Goal: Task Accomplishment & Management: Complete application form

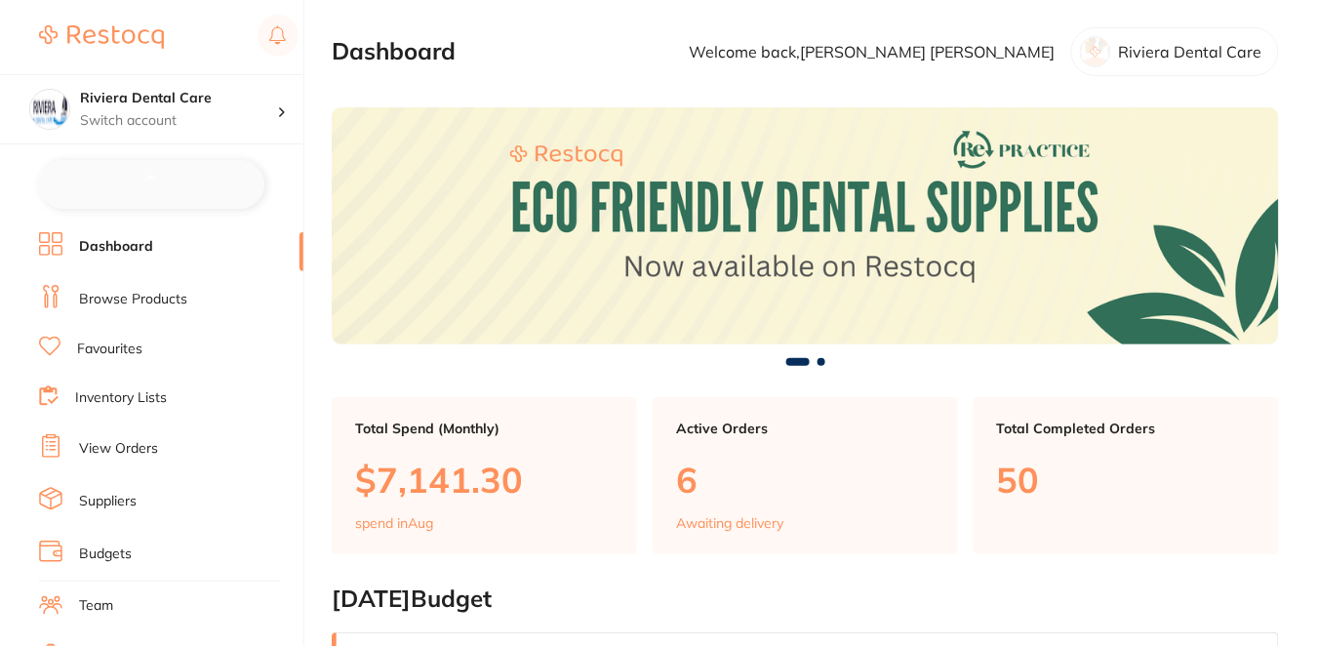
checkbox input "false"
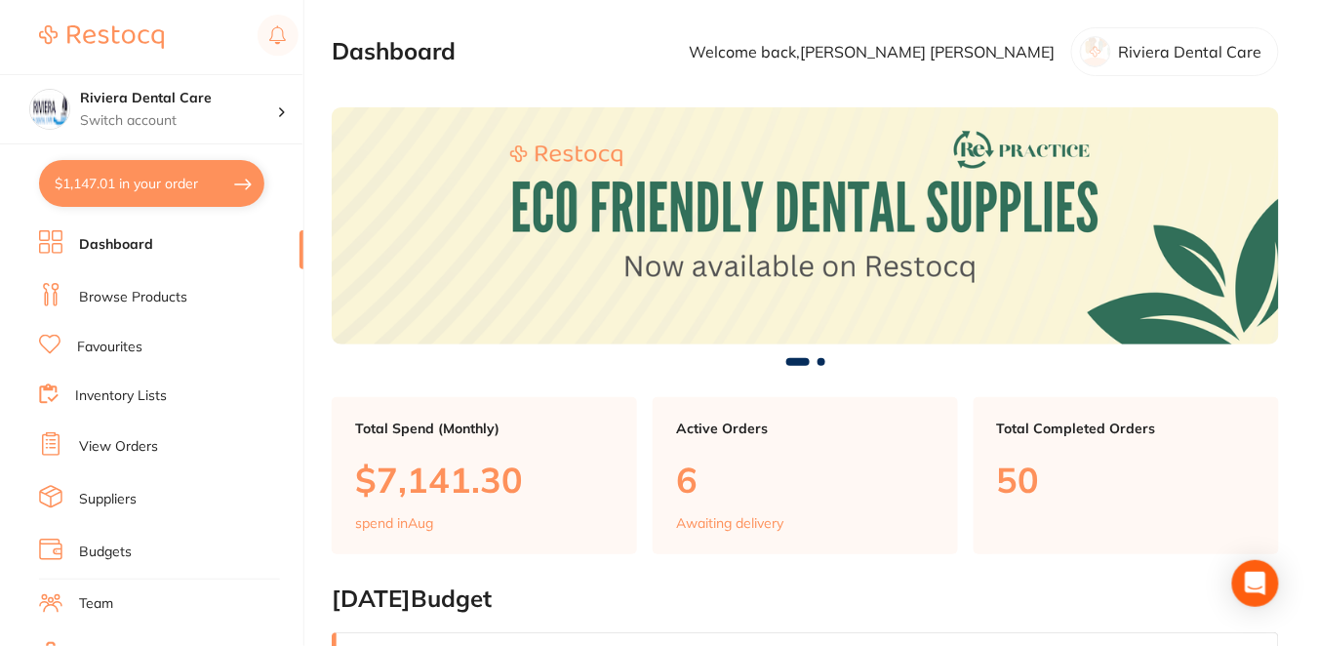
click at [165, 290] on link "Browse Products" at bounding box center [133, 298] width 108 height 20
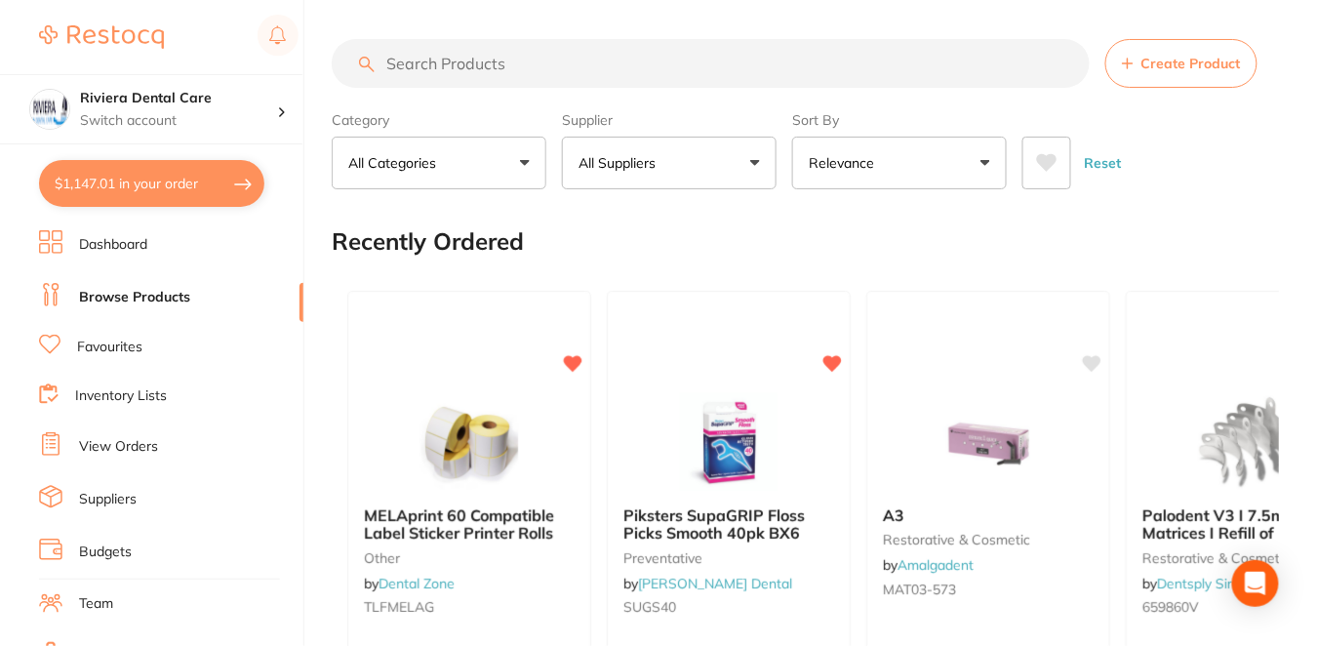
click at [1173, 70] on span "Create Product" at bounding box center [1191, 64] width 100 height 16
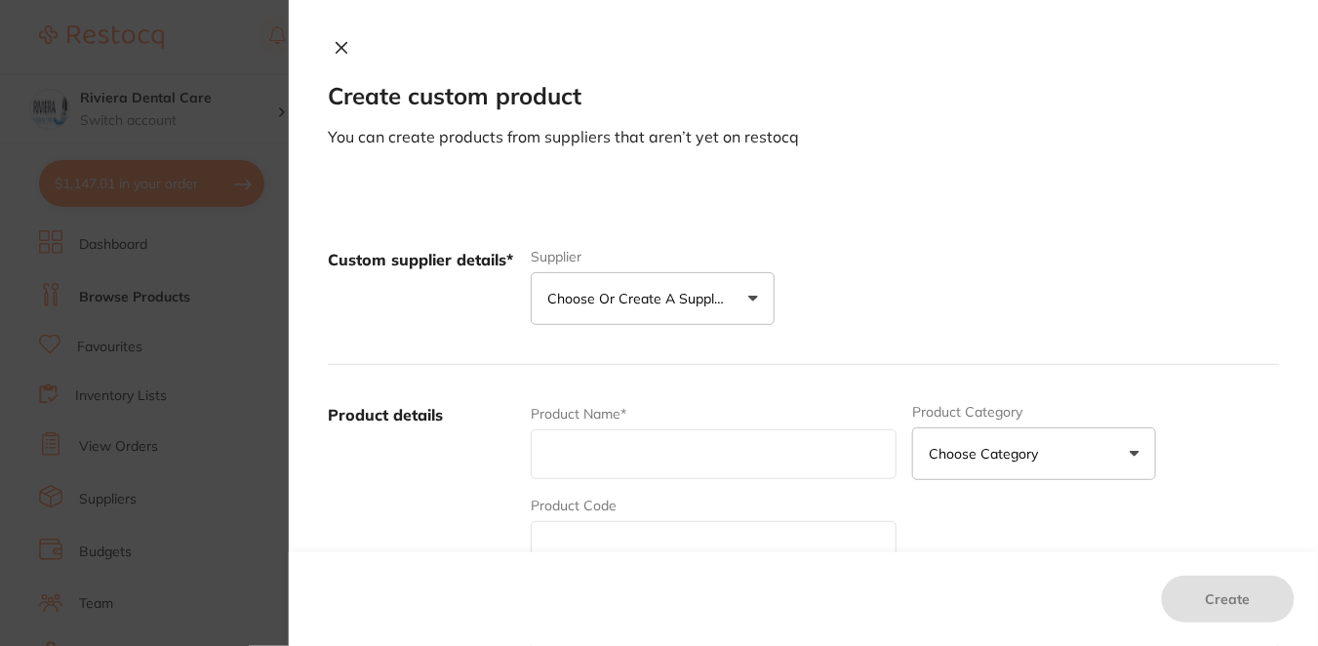
click at [659, 308] on button "Choose or create a supplier" at bounding box center [653, 298] width 244 height 53
click at [670, 349] on button "Create custom supplier" at bounding box center [637, 357] width 182 height 18
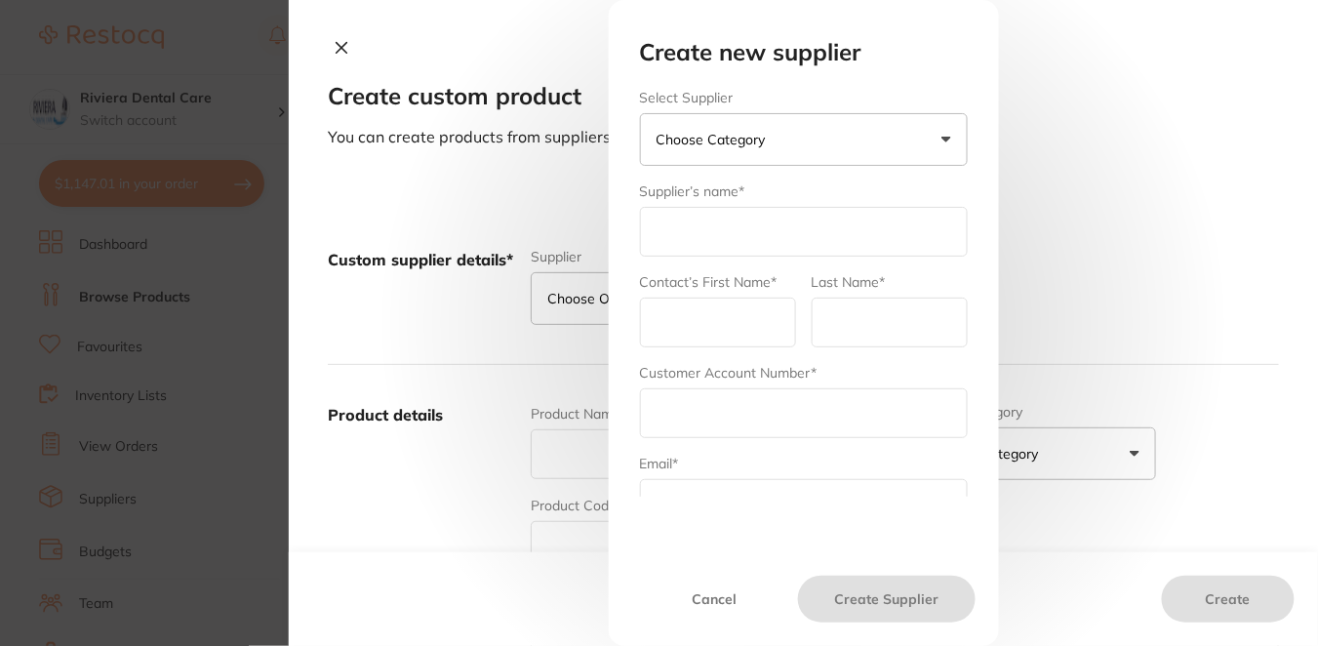
click at [729, 136] on p "Choose Category" at bounding box center [715, 140] width 117 height 20
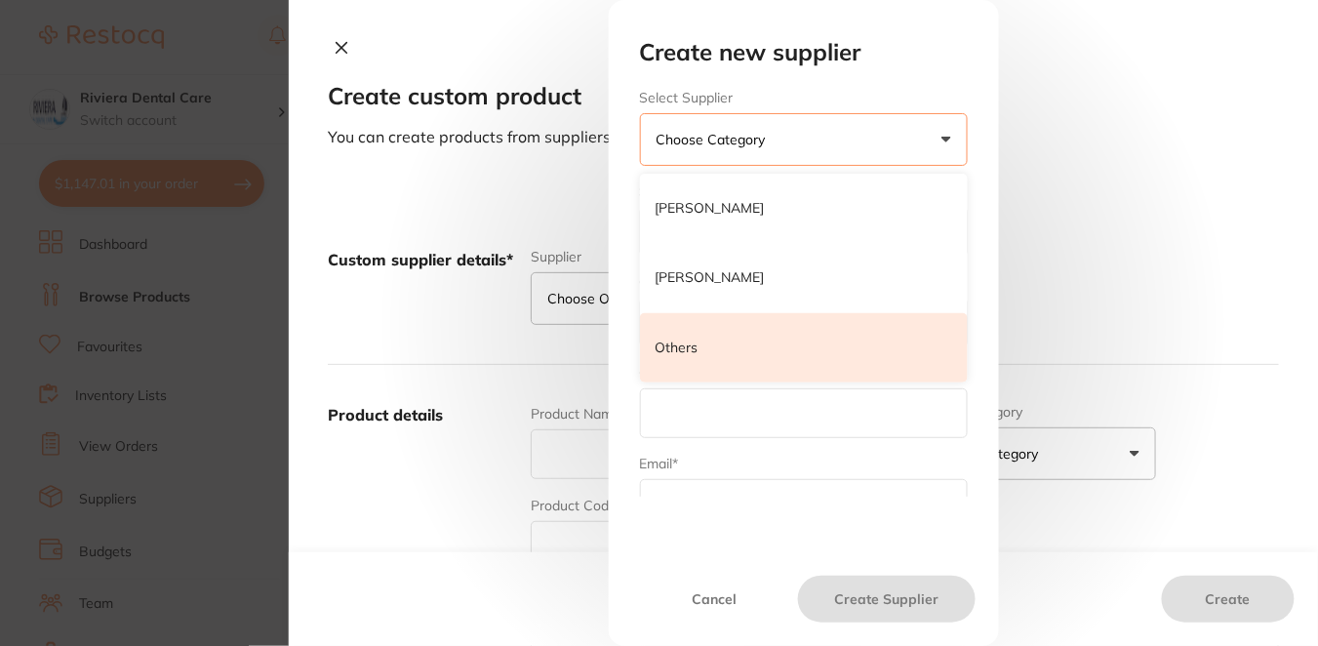
click at [685, 339] on p "Others" at bounding box center [677, 348] width 43 height 20
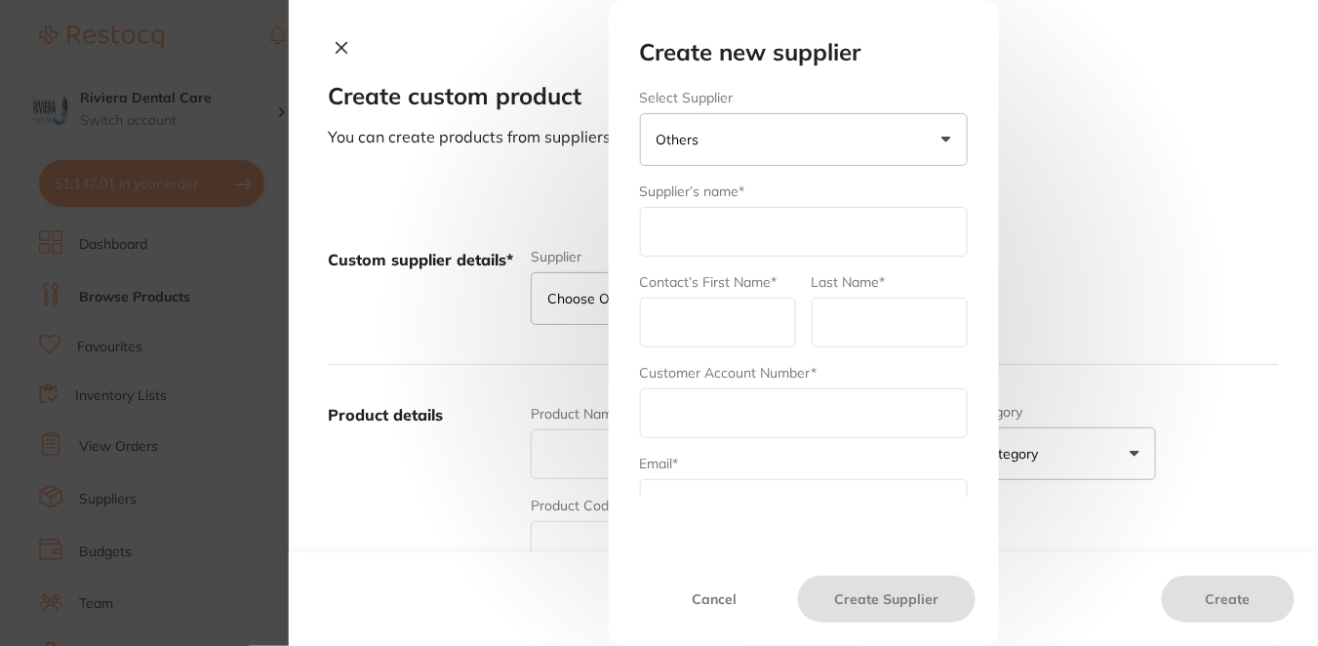
click at [703, 221] on input "text" at bounding box center [804, 232] width 328 height 50
type input "Dentavision PTY LTD"
click at [696, 413] on input "text" at bounding box center [804, 413] width 328 height 50
paste input "[PERSON_NAME] / 0418375961 /CAN: 004109 / [EMAIL_ADDRESS][DOMAIN_NAME]"
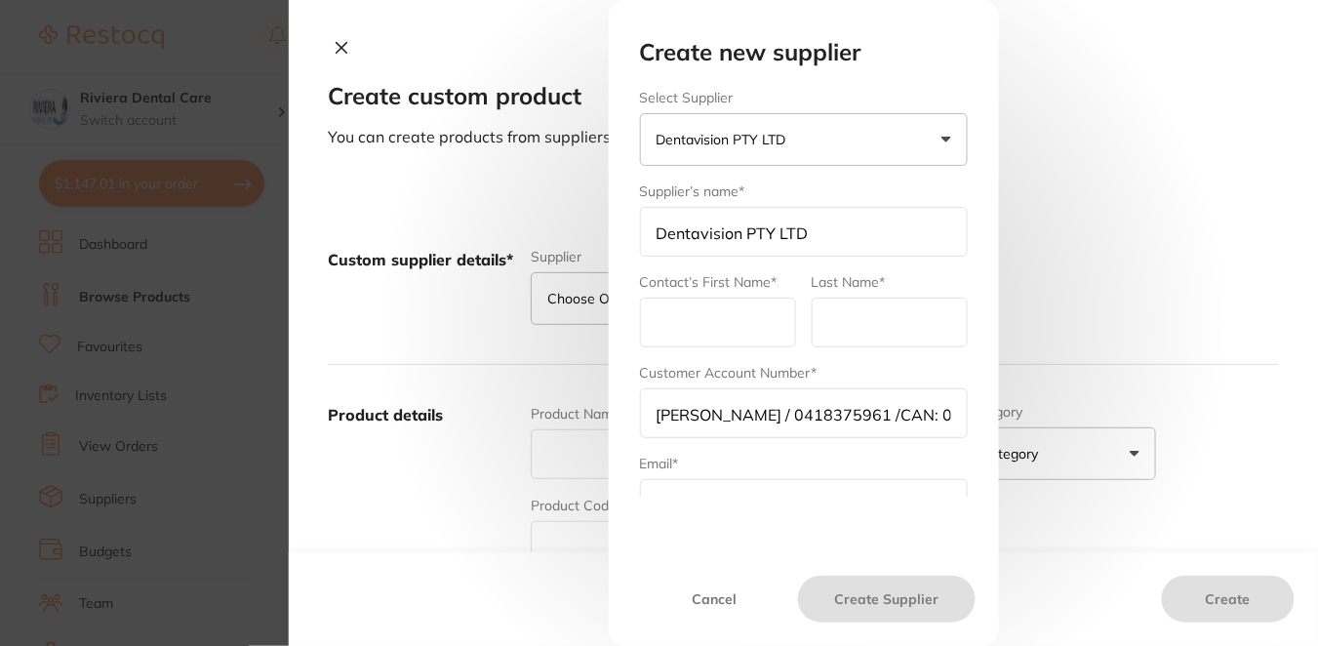
scroll to position [0, 159]
drag, startPoint x: 758, startPoint y: 415, endPoint x: 955, endPoint y: 413, distance: 197.1
click at [955, 413] on input "[PERSON_NAME] / 0418375961 /CAN: 004109 / [EMAIL_ADDRESS][DOMAIN_NAME]" at bounding box center [804, 413] width 328 height 50
type input "[PERSON_NAME] / 0418375961 /CAN: 004109 /"
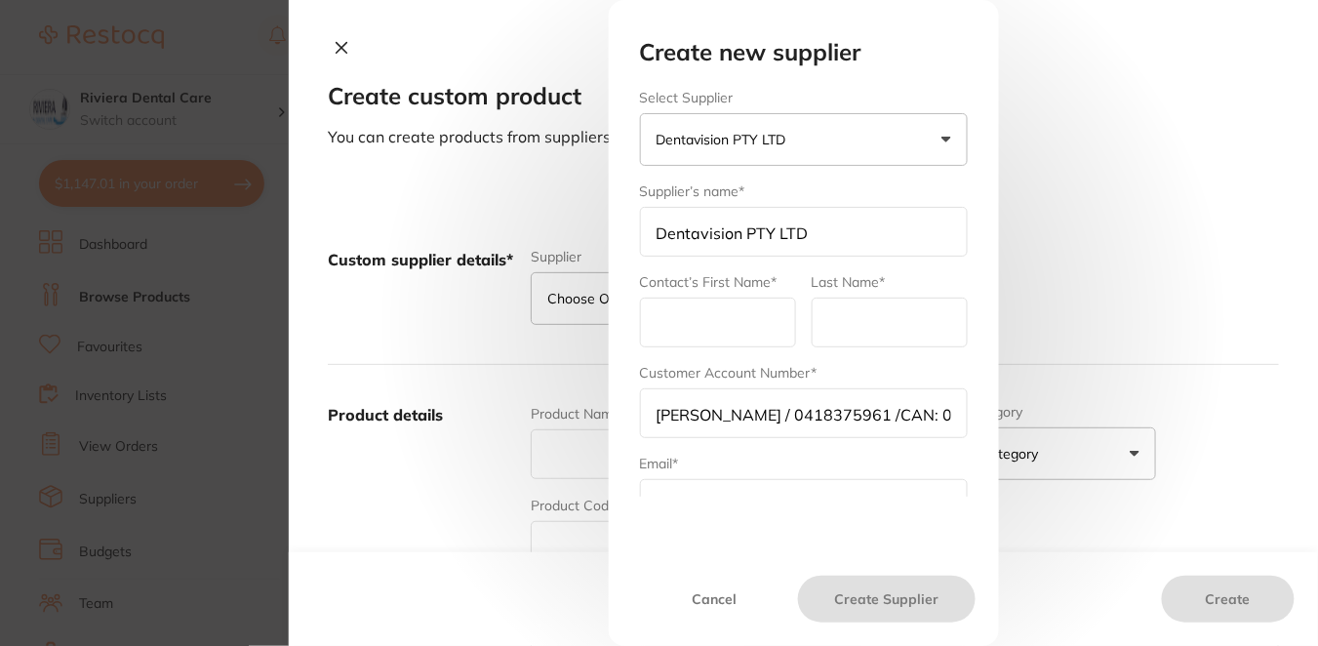
click at [711, 501] on div "Create new supplier Select Supplier Dentavision PTY LTD [PERSON_NAME] [PERSON_N…" at bounding box center [804, 302] width 375 height 526
click at [684, 490] on input "text" at bounding box center [804, 504] width 328 height 50
paste input "[EMAIL_ADDRESS][DOMAIN_NAME]"
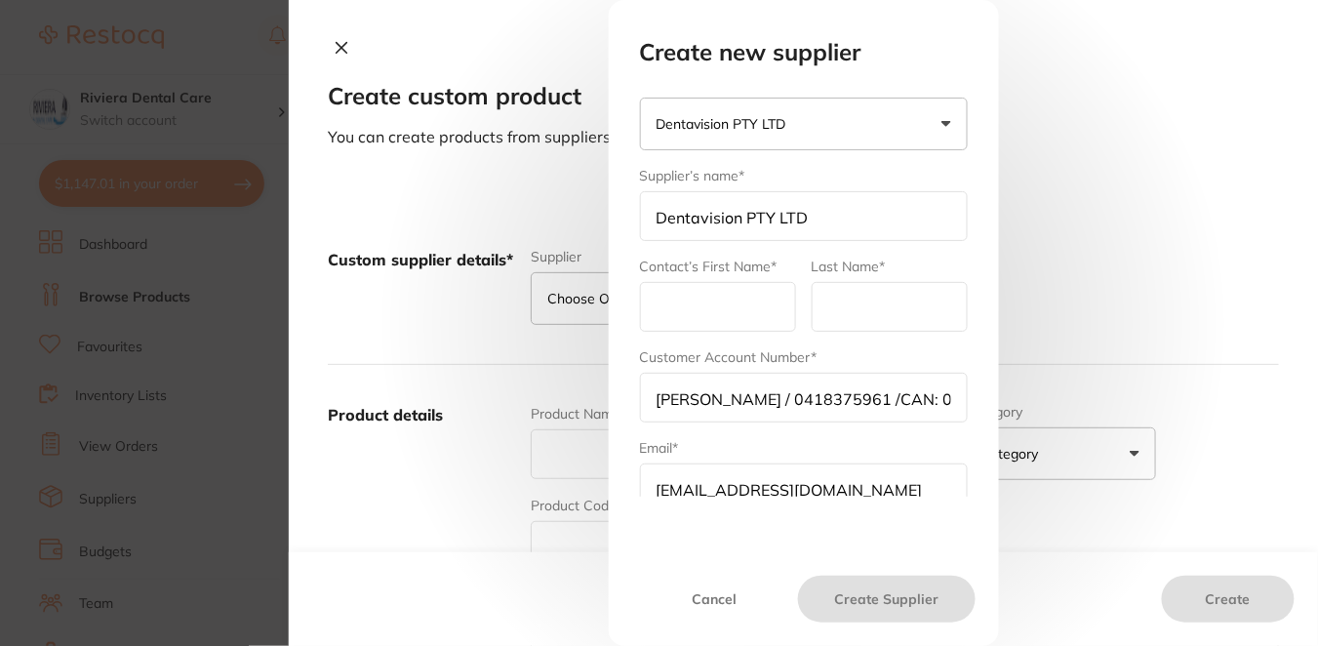
type input "[EMAIL_ADDRESS][DOMAIN_NAME]"
drag, startPoint x: 710, startPoint y: 396, endPoint x: 800, endPoint y: 396, distance: 89.7
click at [800, 396] on input "[PERSON_NAME] / 0418375961 /CAN: 004109 /" at bounding box center [804, 398] width 328 height 50
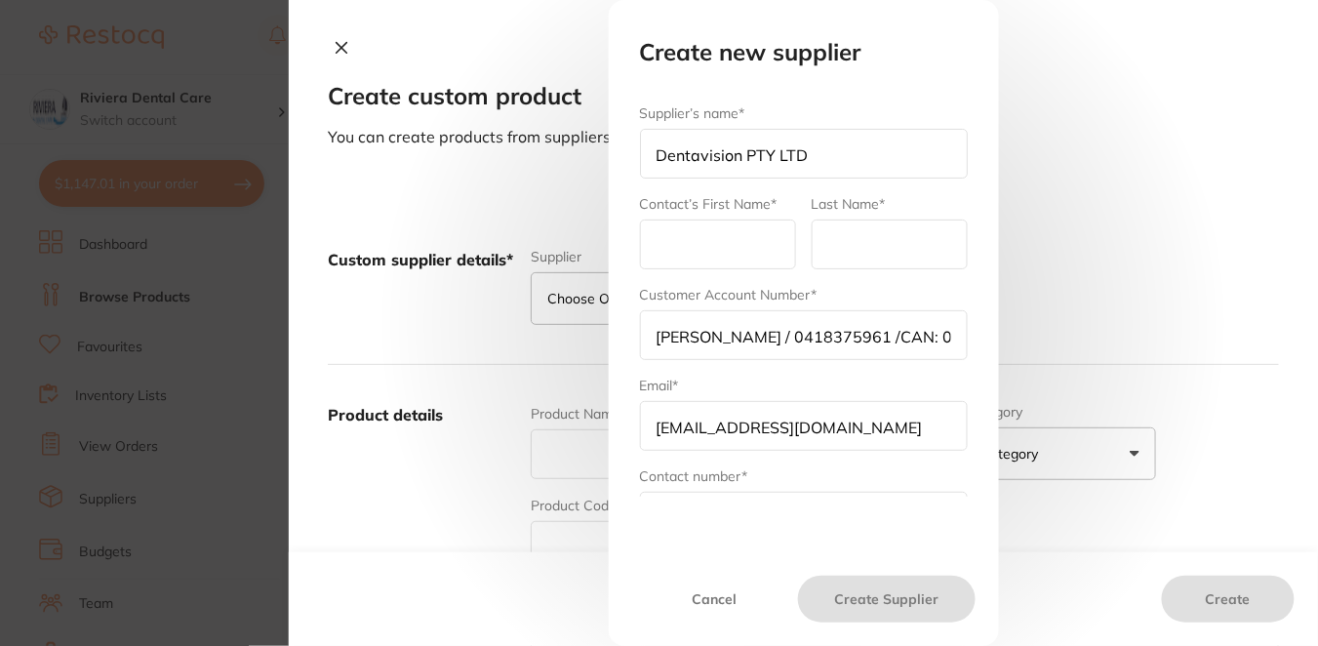
scroll to position [121, 0]
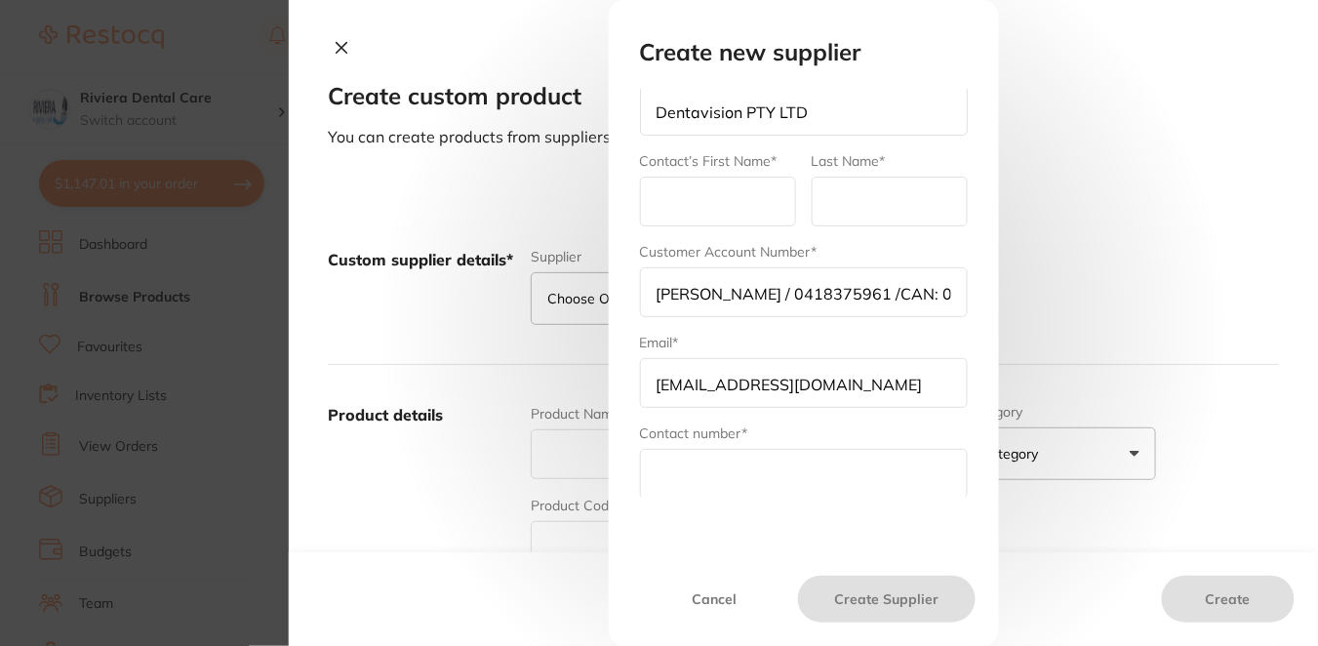
click at [737, 462] on input "text" at bounding box center [804, 474] width 328 height 50
paste input "0418375961"
type input "0418375961"
click at [686, 194] on input "text" at bounding box center [718, 202] width 156 height 50
type input "[PERSON_NAME]"
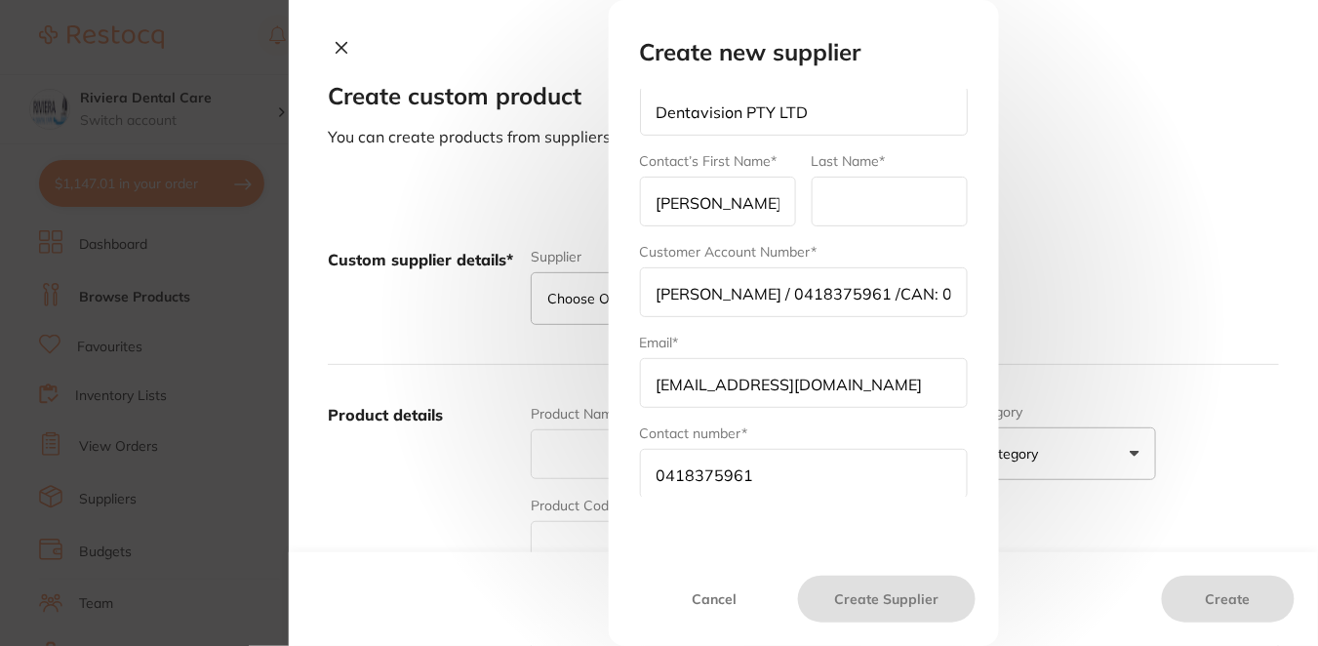
click at [850, 221] on input "text" at bounding box center [890, 202] width 156 height 50
type input "D"
click at [850, 200] on input "D" at bounding box center [890, 202] width 156 height 50
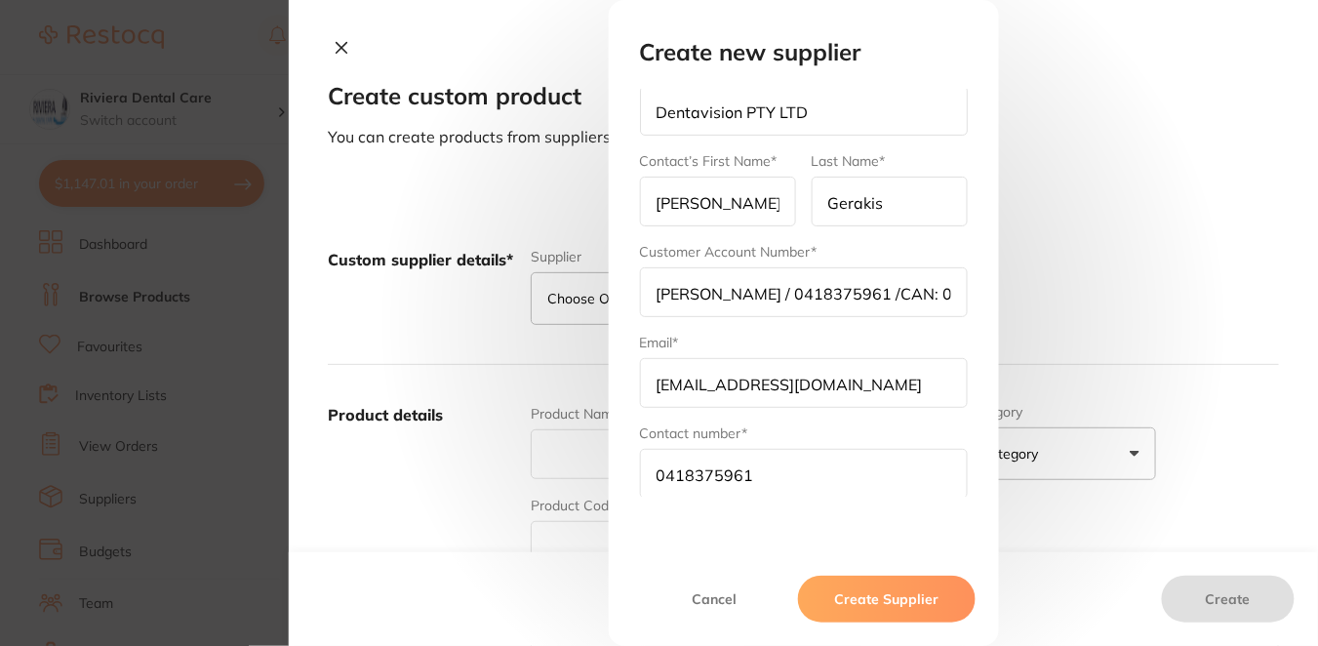
type input "Gerakis"
drag, startPoint x: 707, startPoint y: 290, endPoint x: 622, endPoint y: 287, distance: 84.9
click at [622, 287] on div "Select Supplier Dentavision PTY LTD [PERSON_NAME] [PERSON_NAME] Others Supplier…" at bounding box center [804, 293] width 375 height 407
drag, startPoint x: 794, startPoint y: 291, endPoint x: 606, endPoint y: 271, distance: 189.3
click at [592, 294] on div "Create new supplier Select Supplier Dentavision PTY LTD [PERSON_NAME] [PERSON_N…" at bounding box center [803, 323] width 1029 height 646
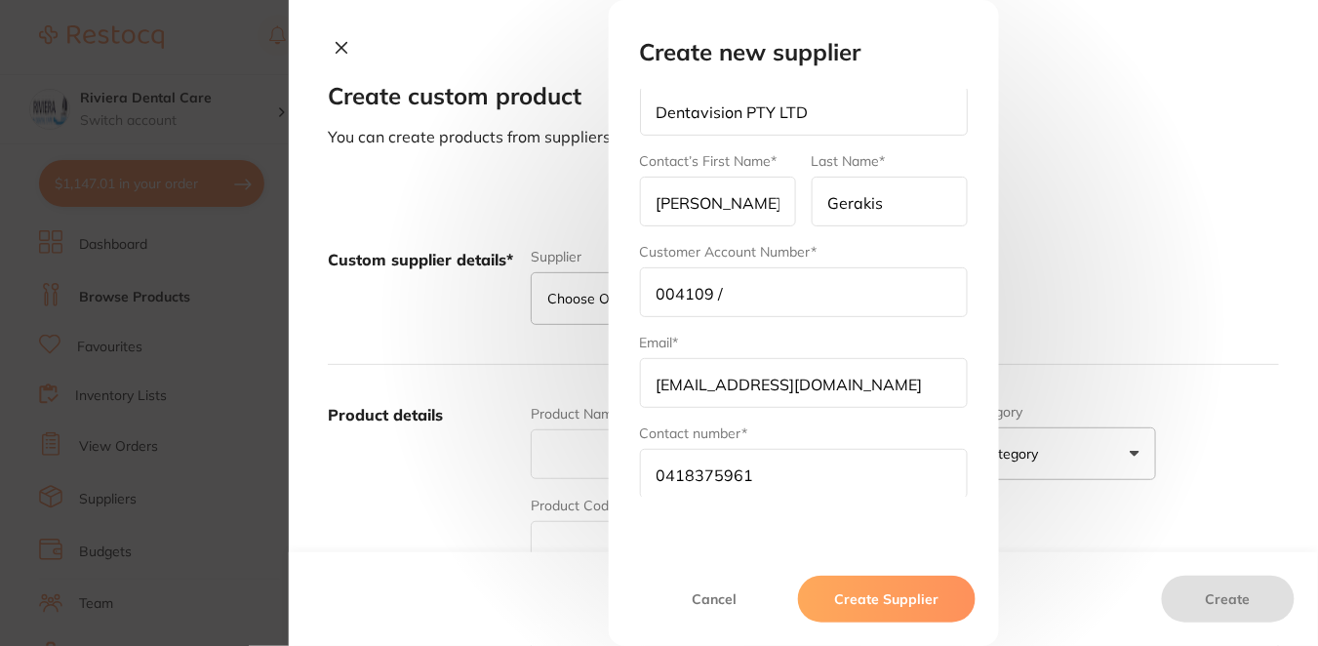
click at [746, 299] on input "004109 /" at bounding box center [804, 292] width 328 height 50
type input "004109"
click at [890, 597] on button "Create Supplier" at bounding box center [886, 599] width 177 height 47
click at [656, 382] on input "[EMAIL_ADDRESS][DOMAIN_NAME]" at bounding box center [804, 383] width 328 height 50
type input "[EMAIL_ADDRESS][DOMAIN_NAME]"
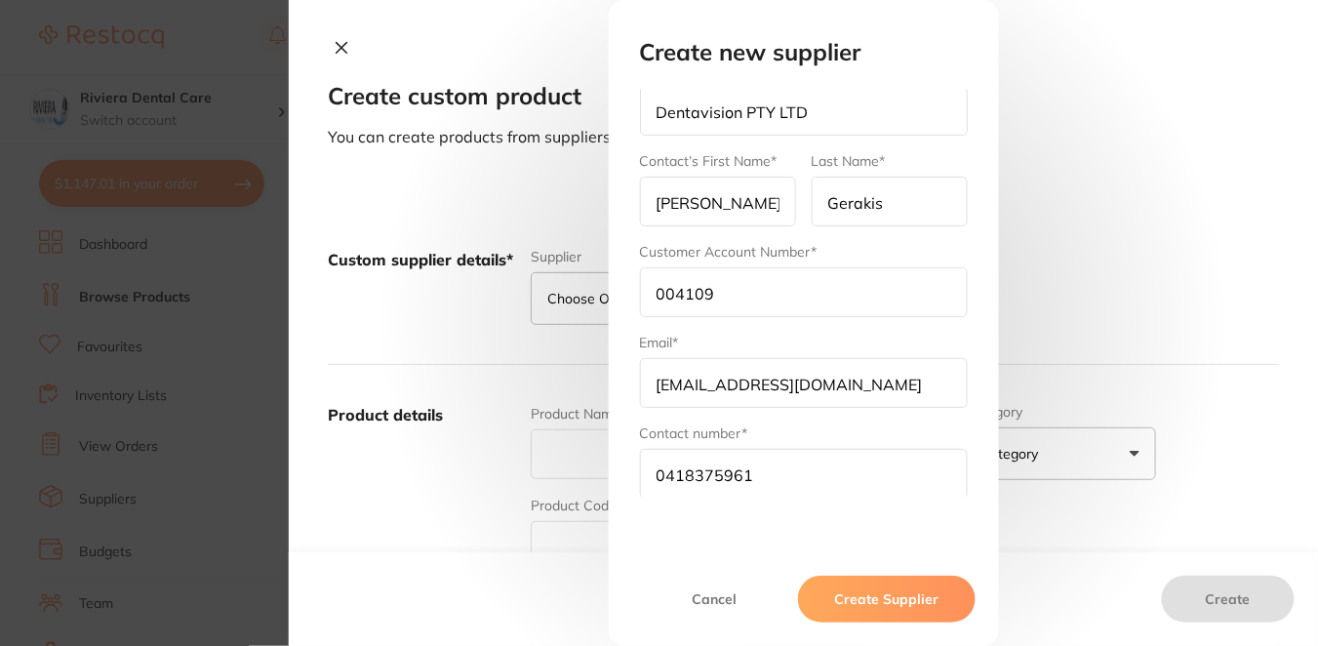
click at [896, 597] on button "Create Supplier" at bounding box center [886, 599] width 177 height 47
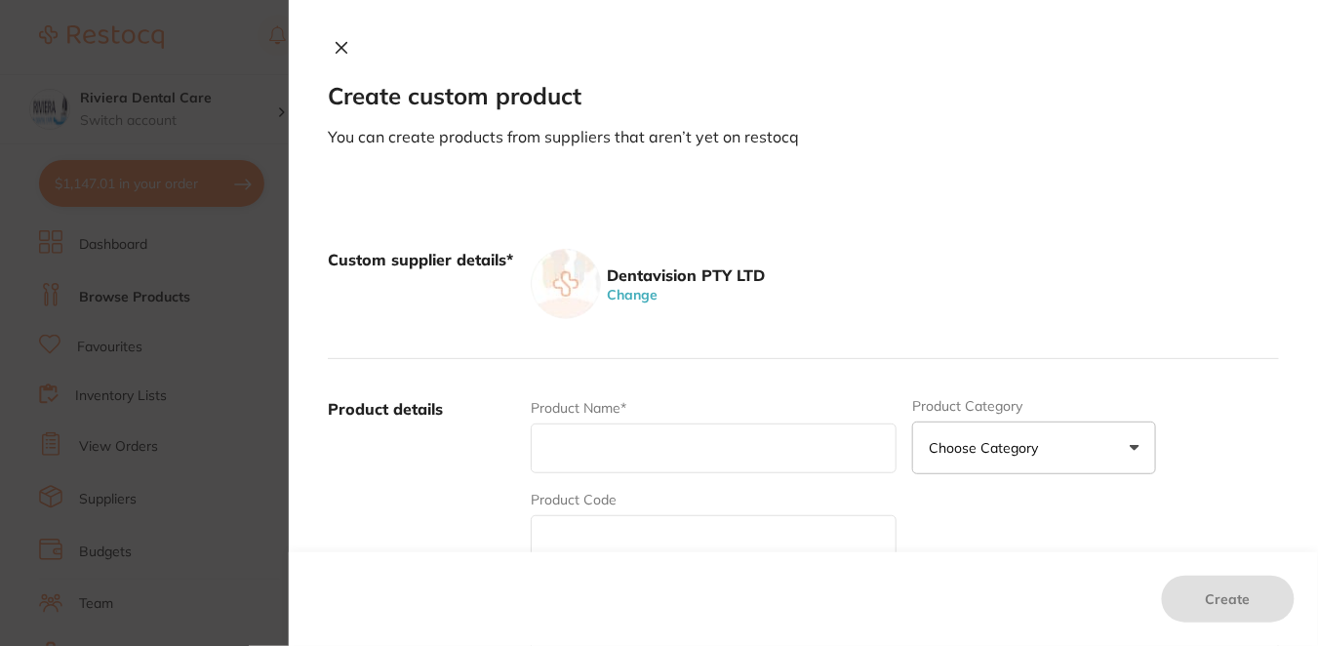
click at [121, 494] on section "Create custom product You can create products from suppliers that aren’t yet on…" at bounding box center [659, 323] width 1318 height 646
